Goal: Understand process/instructions: Learn how to perform a task or action

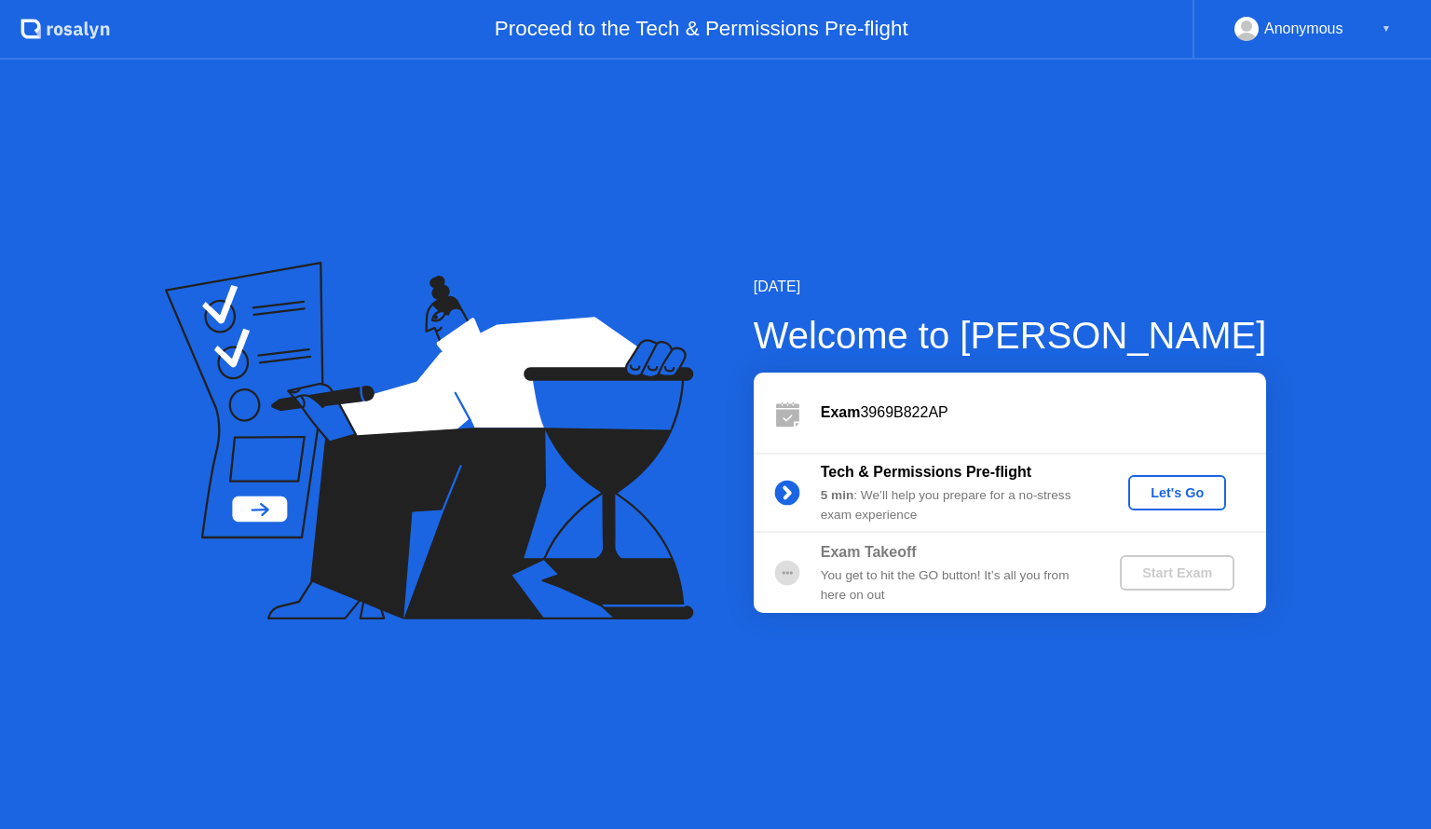
click at [782, 489] on circle at bounding box center [786, 493] width 25 height 25
click at [920, 570] on div "You get to hit the GO button! It’s all you from here on out" at bounding box center [955, 585] width 268 height 38
click at [912, 570] on div "You get to hit the GO button! It’s all you from here on out" at bounding box center [955, 585] width 268 height 38
click at [911, 570] on div "You get to hit the GO button! It’s all you from here on out" at bounding box center [955, 585] width 268 height 38
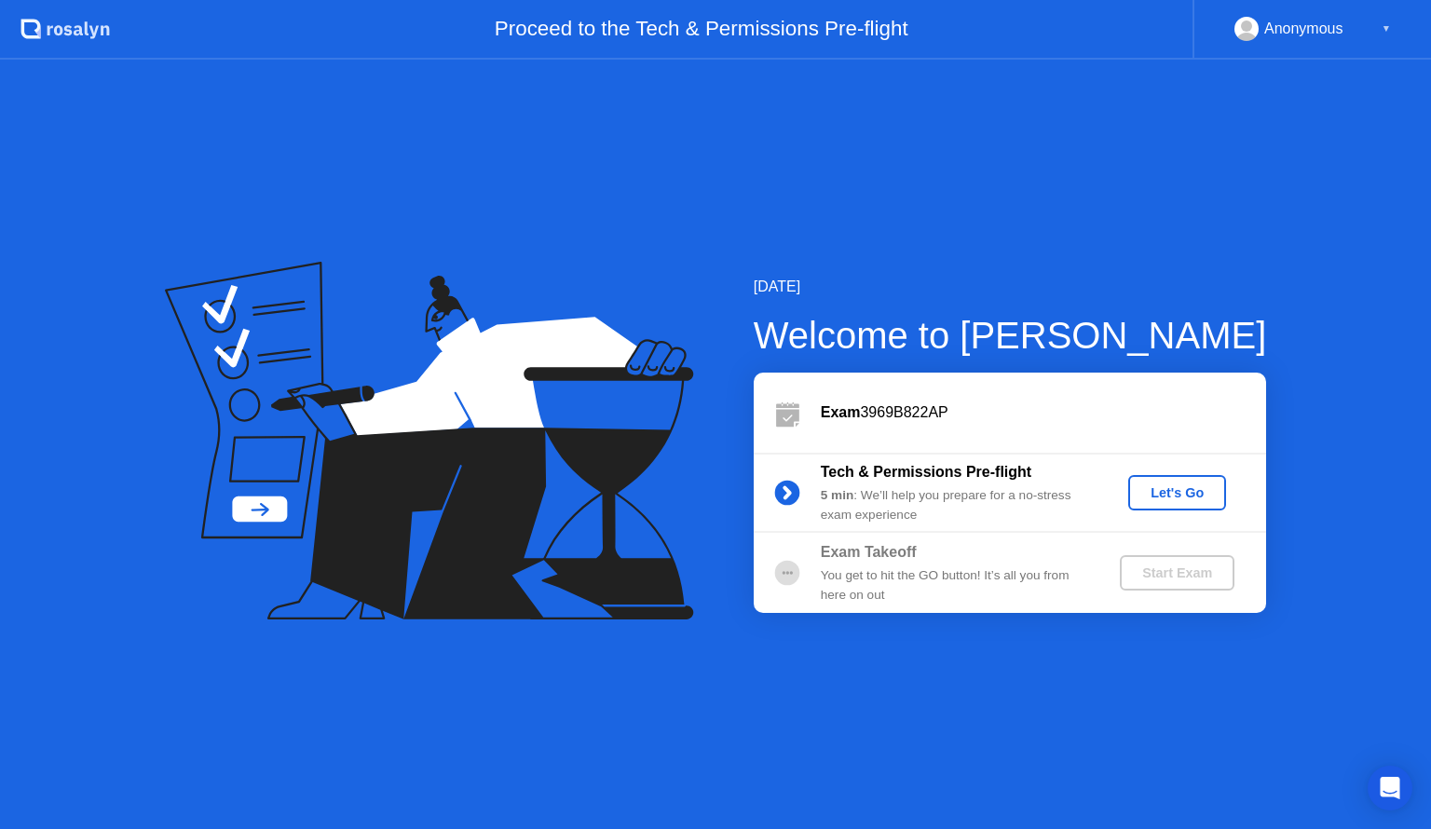
click at [911, 570] on div "You get to hit the GO button! It’s all you from here on out" at bounding box center [955, 585] width 268 height 38
click at [910, 570] on div "You get to hit the GO button! It’s all you from here on out" at bounding box center [955, 585] width 268 height 38
click at [785, 574] on circle at bounding box center [786, 573] width 25 height 25
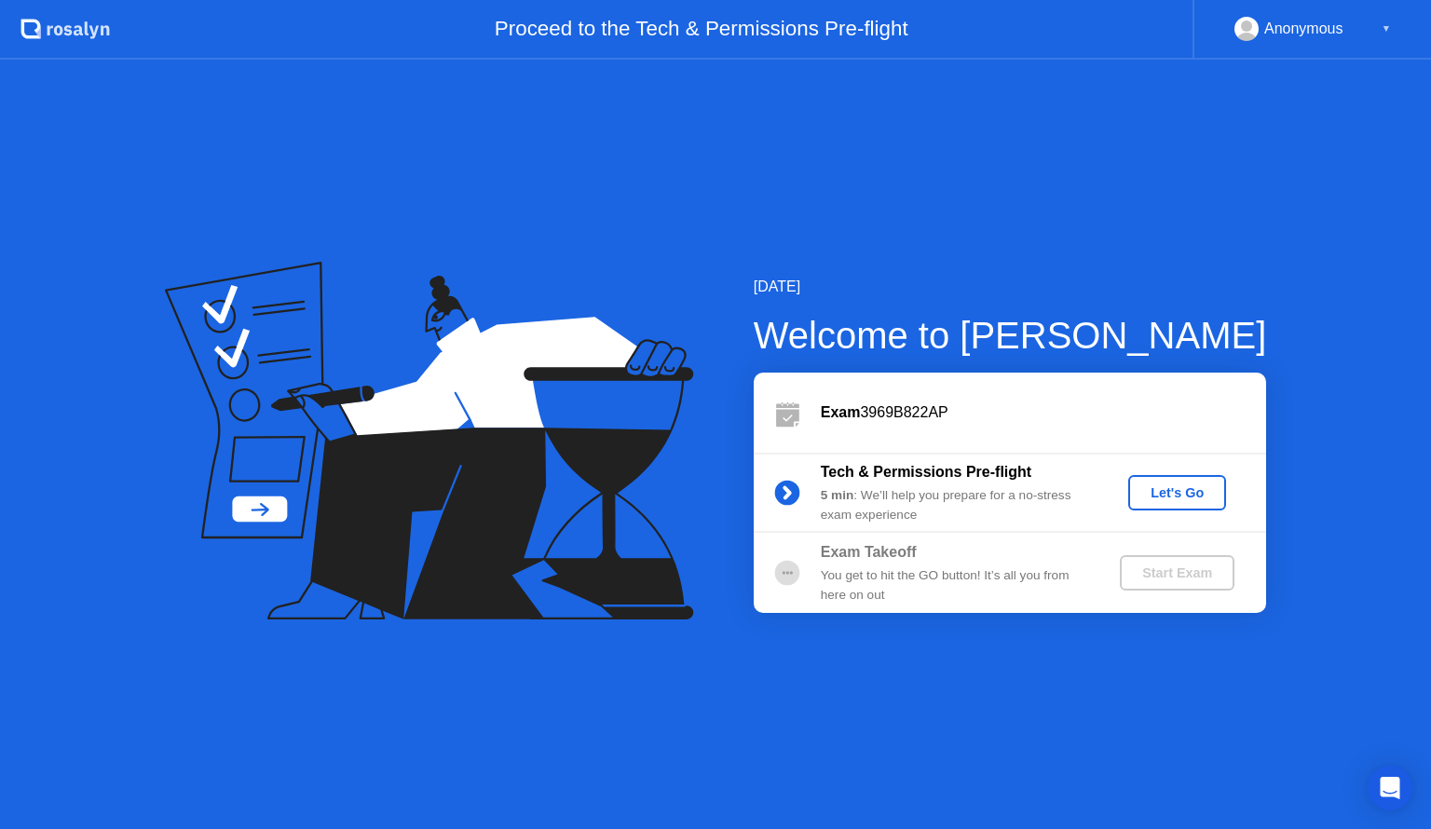
click at [1192, 492] on div "Let's Go" at bounding box center [1177, 492] width 83 height 15
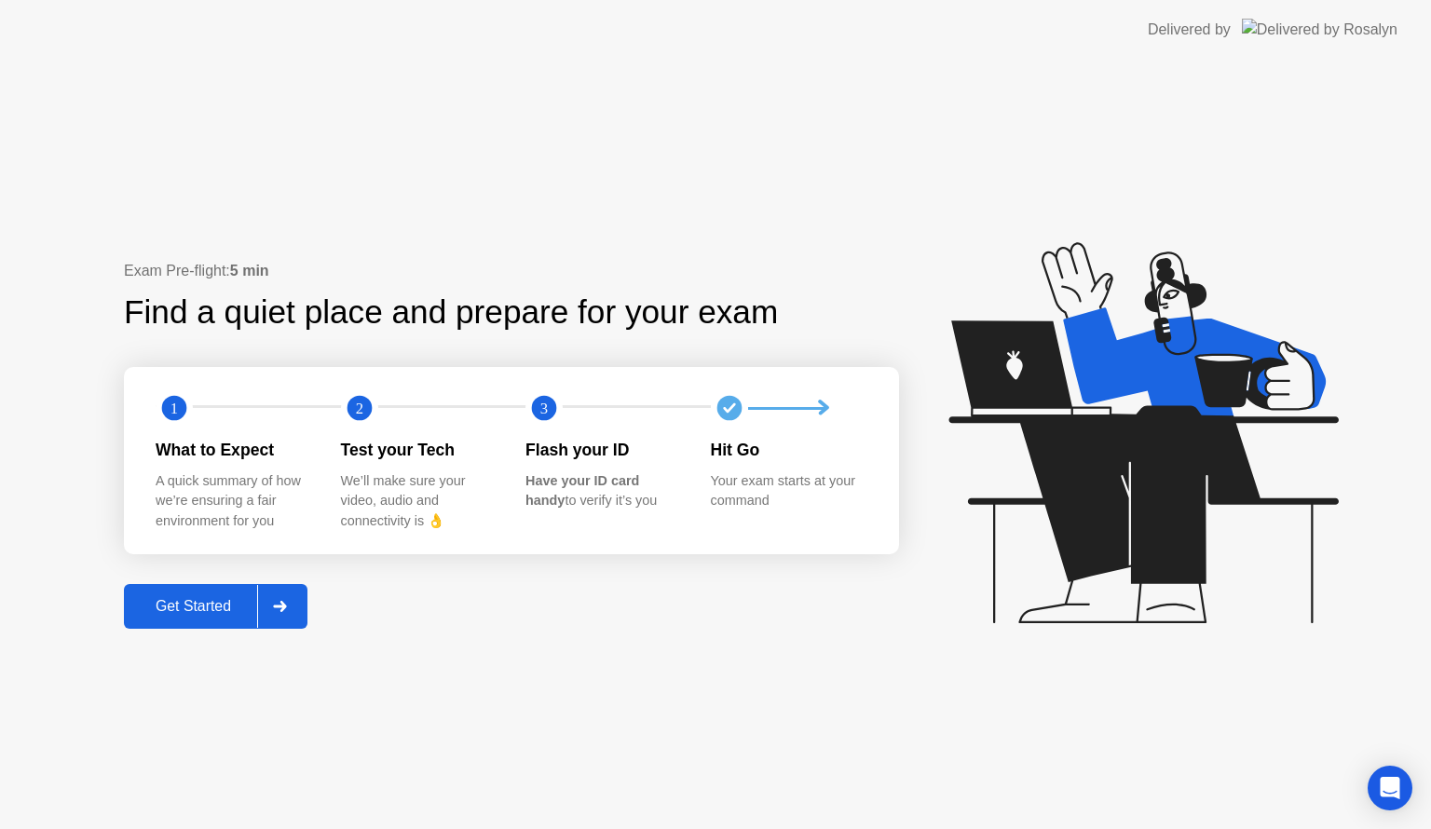
click at [216, 598] on div "Get Started" at bounding box center [193, 606] width 128 height 17
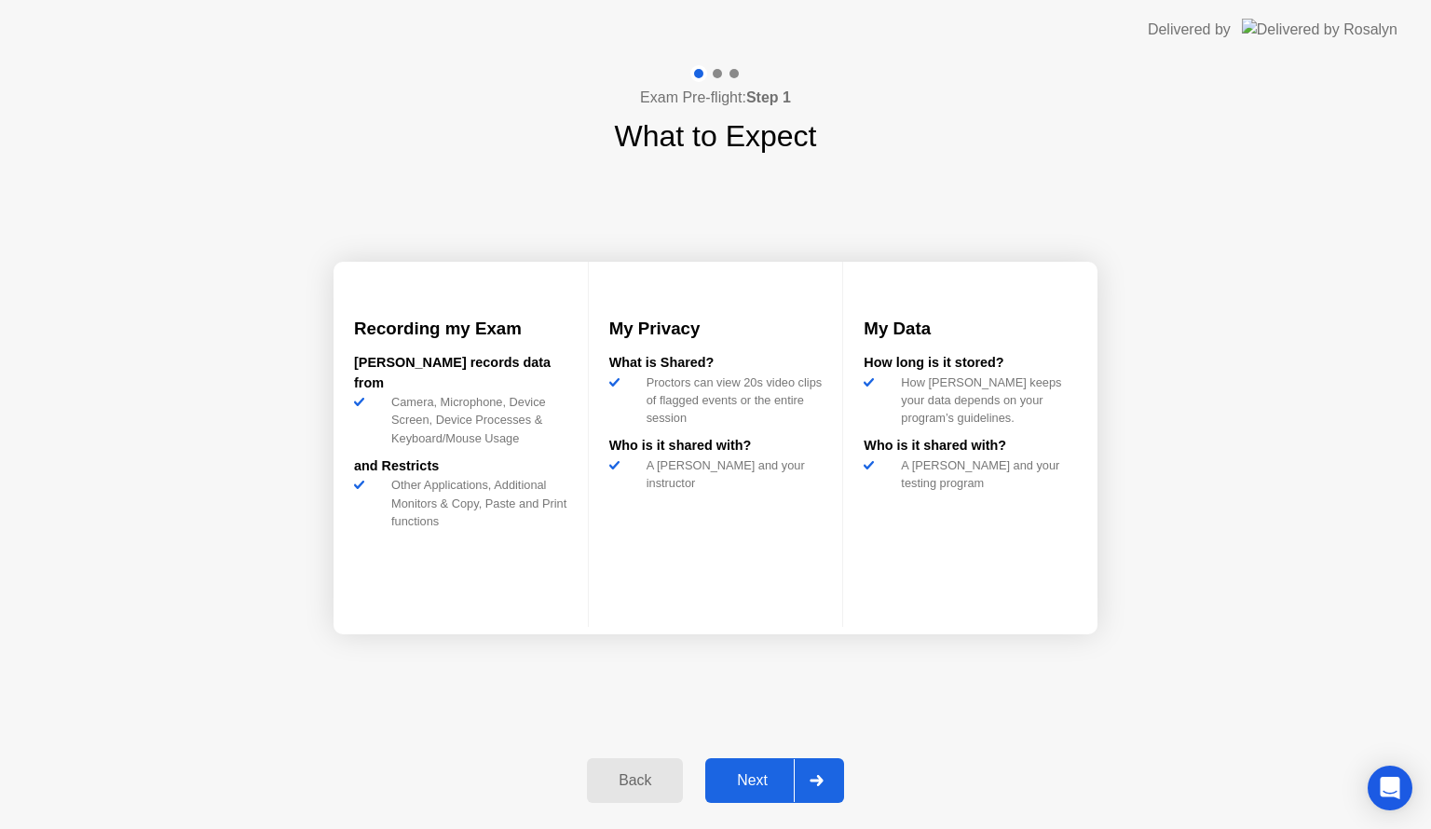
click at [753, 782] on div "Next" at bounding box center [752, 780] width 83 height 17
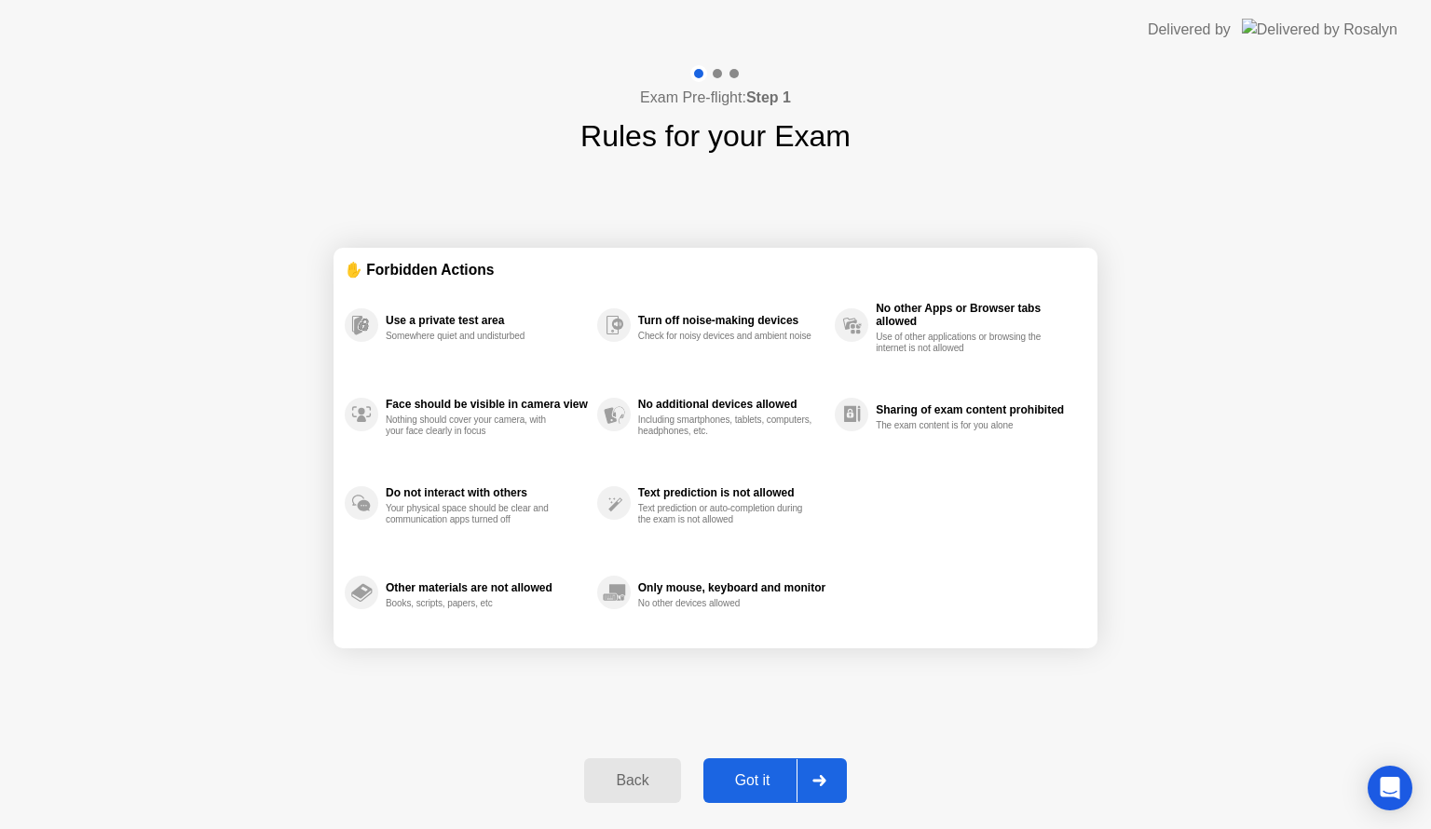
click at [753, 782] on div "Got it" at bounding box center [753, 780] width 88 height 17
select select "**********"
select select "*******"
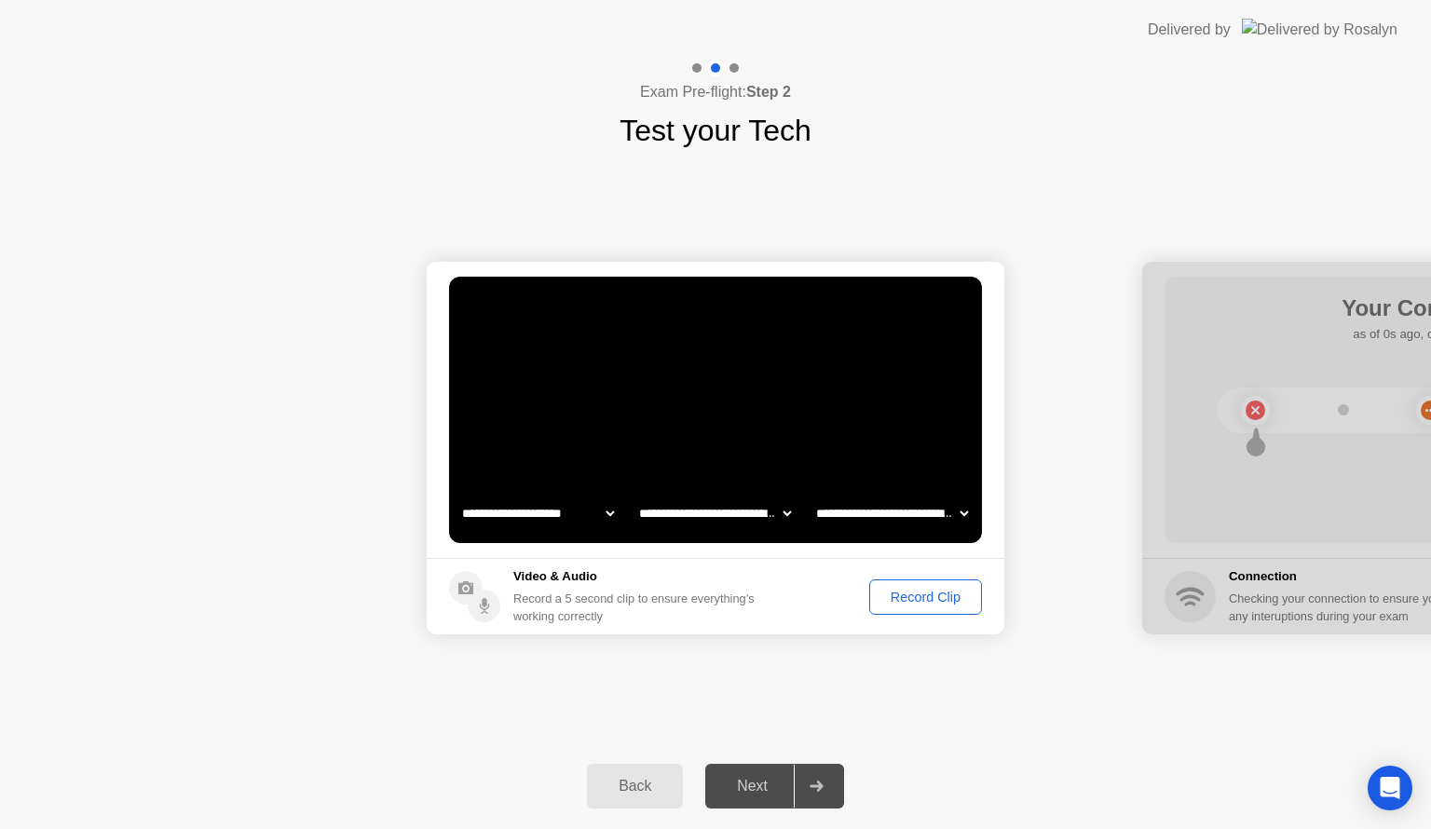
click at [902, 594] on div "Record Clip" at bounding box center [926, 597] width 100 height 15
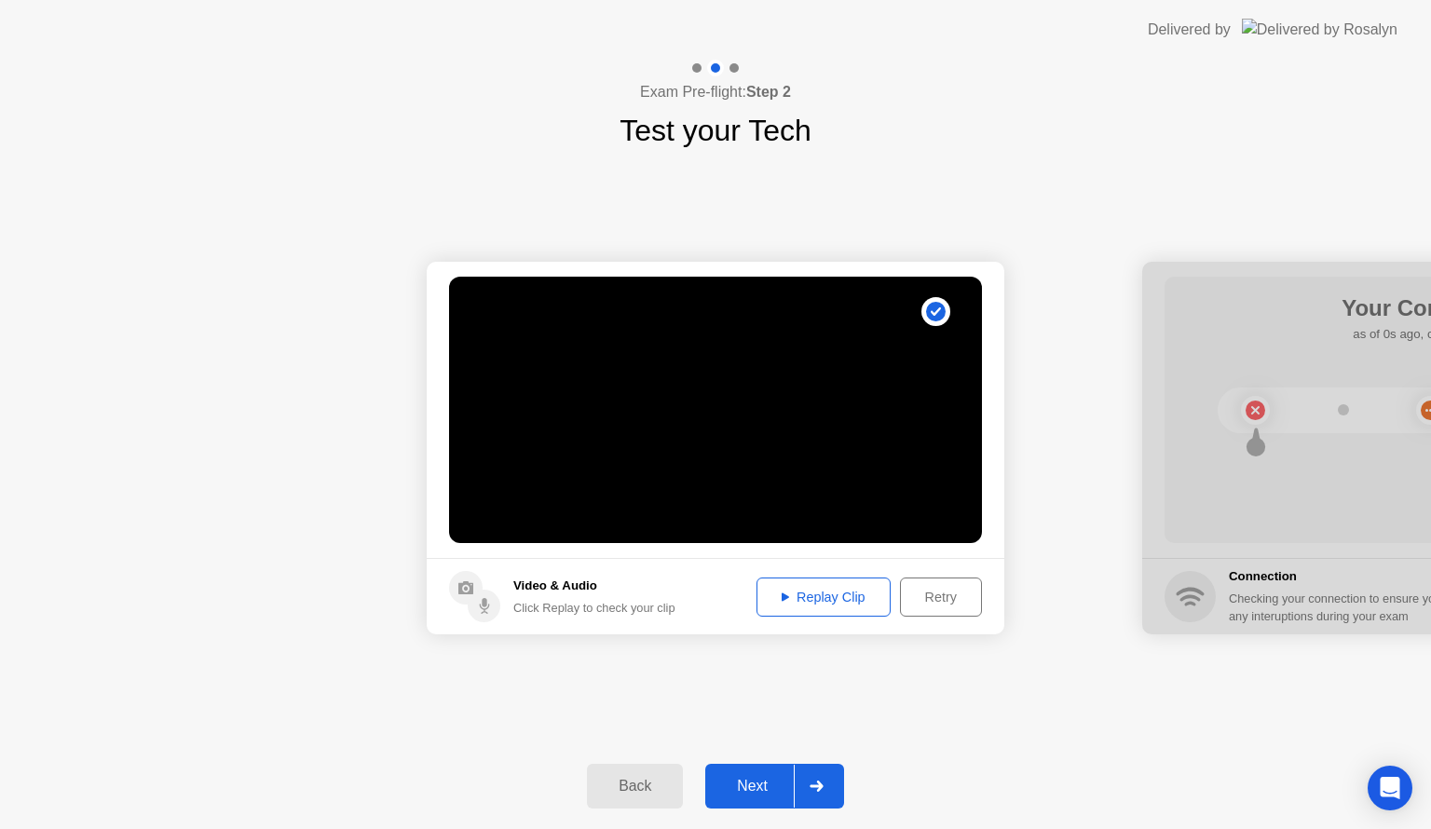
click at [759, 785] on div "Next" at bounding box center [752, 786] width 83 height 17
